Goal: Task Accomplishment & Management: Manage account settings

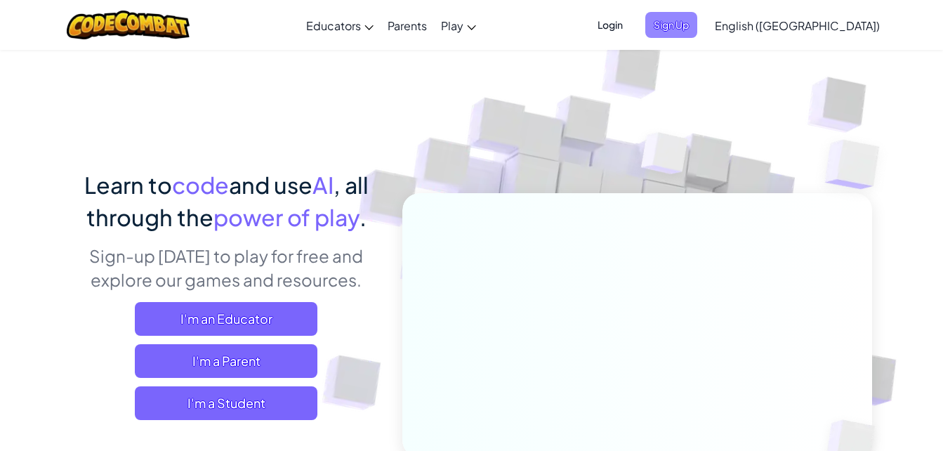
click at [697, 25] on span "Sign Up" at bounding box center [671, 25] width 52 height 26
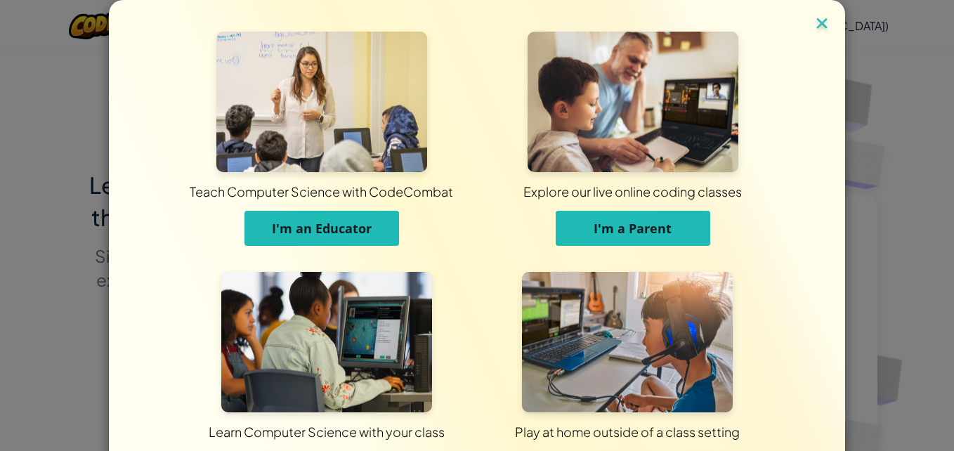
click at [813, 21] on img at bounding box center [822, 24] width 18 height 21
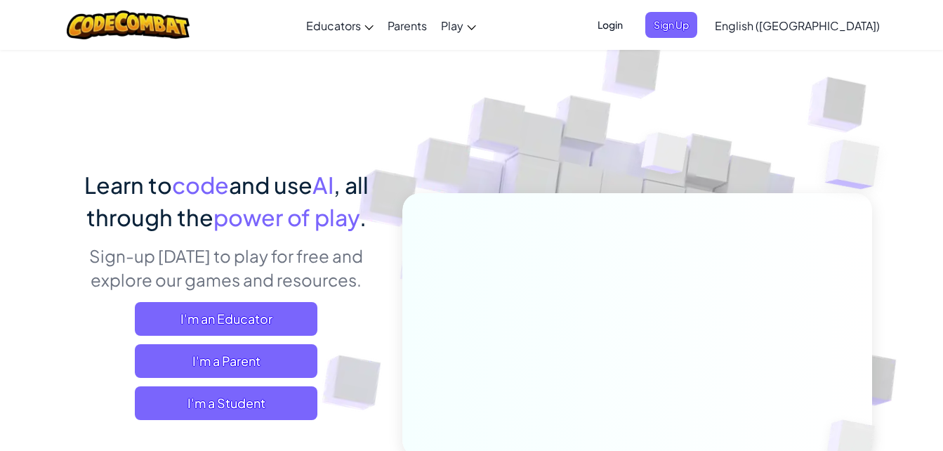
click at [631, 26] on span "Login" at bounding box center [610, 25] width 42 height 26
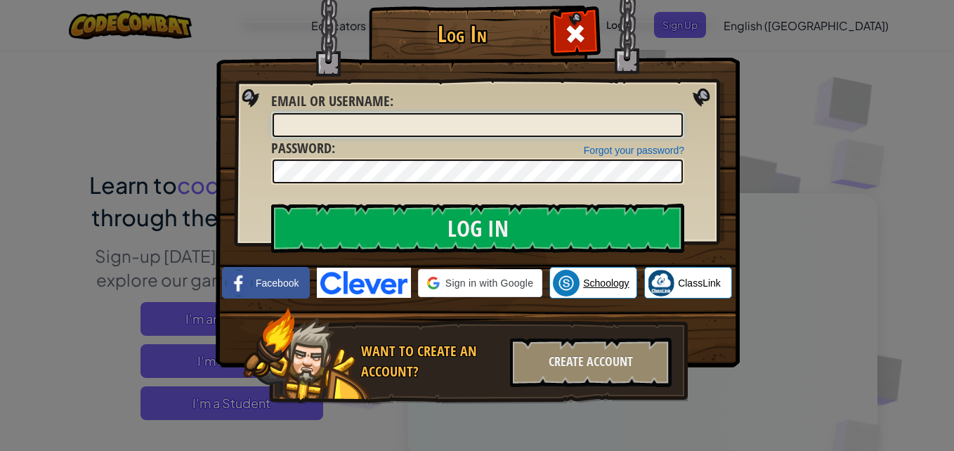
type input "Asher79736"
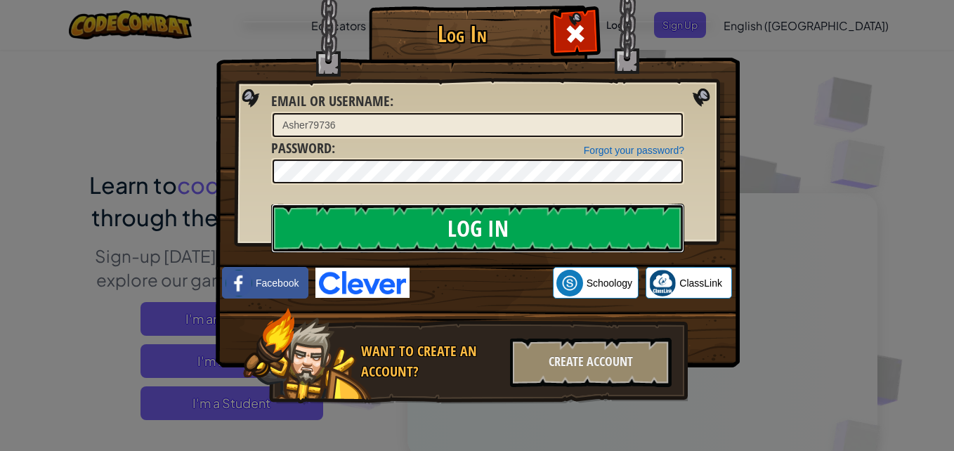
click at [556, 221] on input "Log In" at bounding box center [477, 228] width 413 height 49
